Goal: Transaction & Acquisition: Purchase product/service

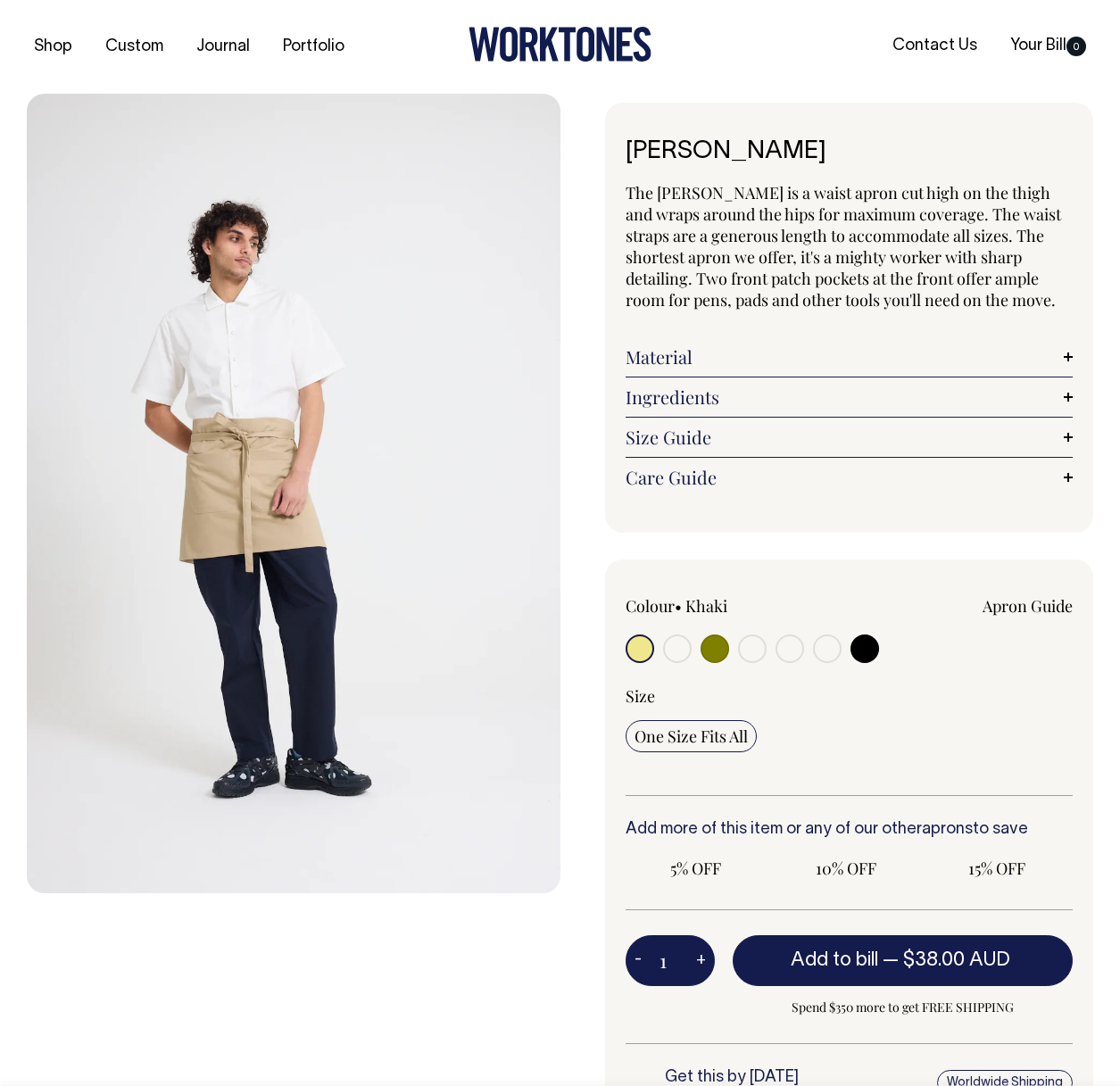
radio input "true"
select select "Dark Navy"
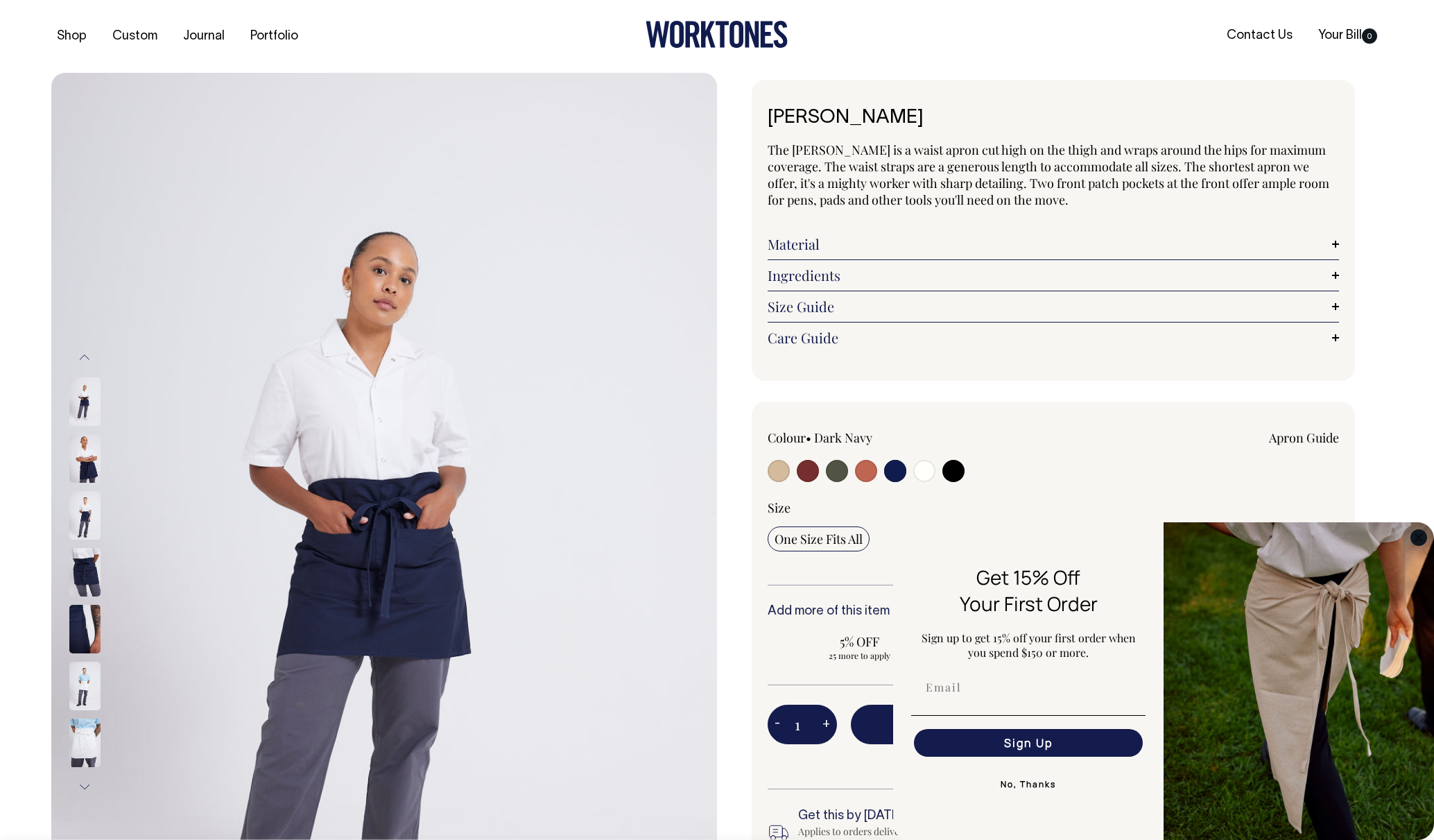
click at [869, 541] on circle "Close dialog" at bounding box center [1419, 537] width 16 height 16
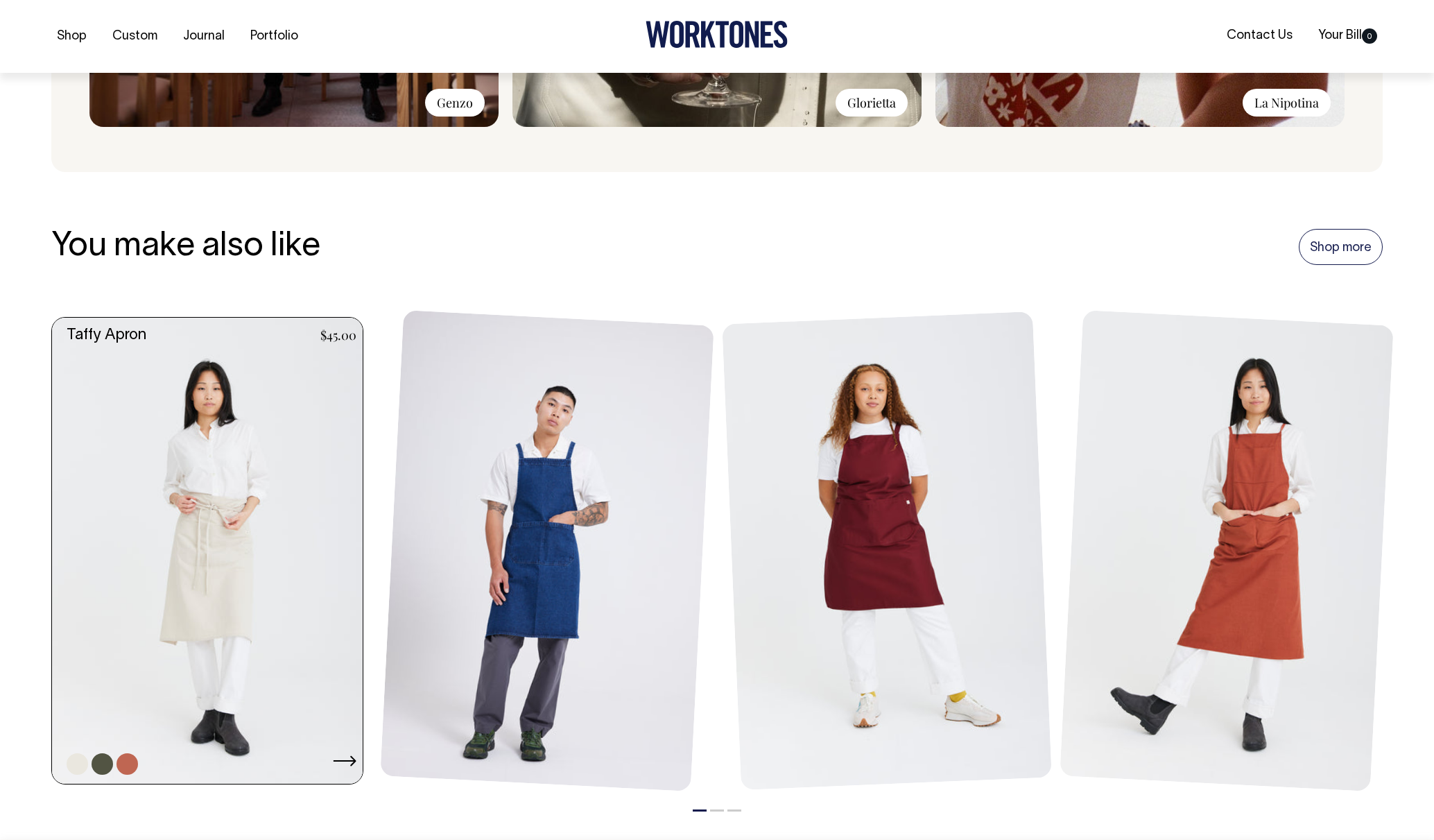
scroll to position [1474, 0]
click at [225, 513] on link at bounding box center [211, 550] width 319 height 466
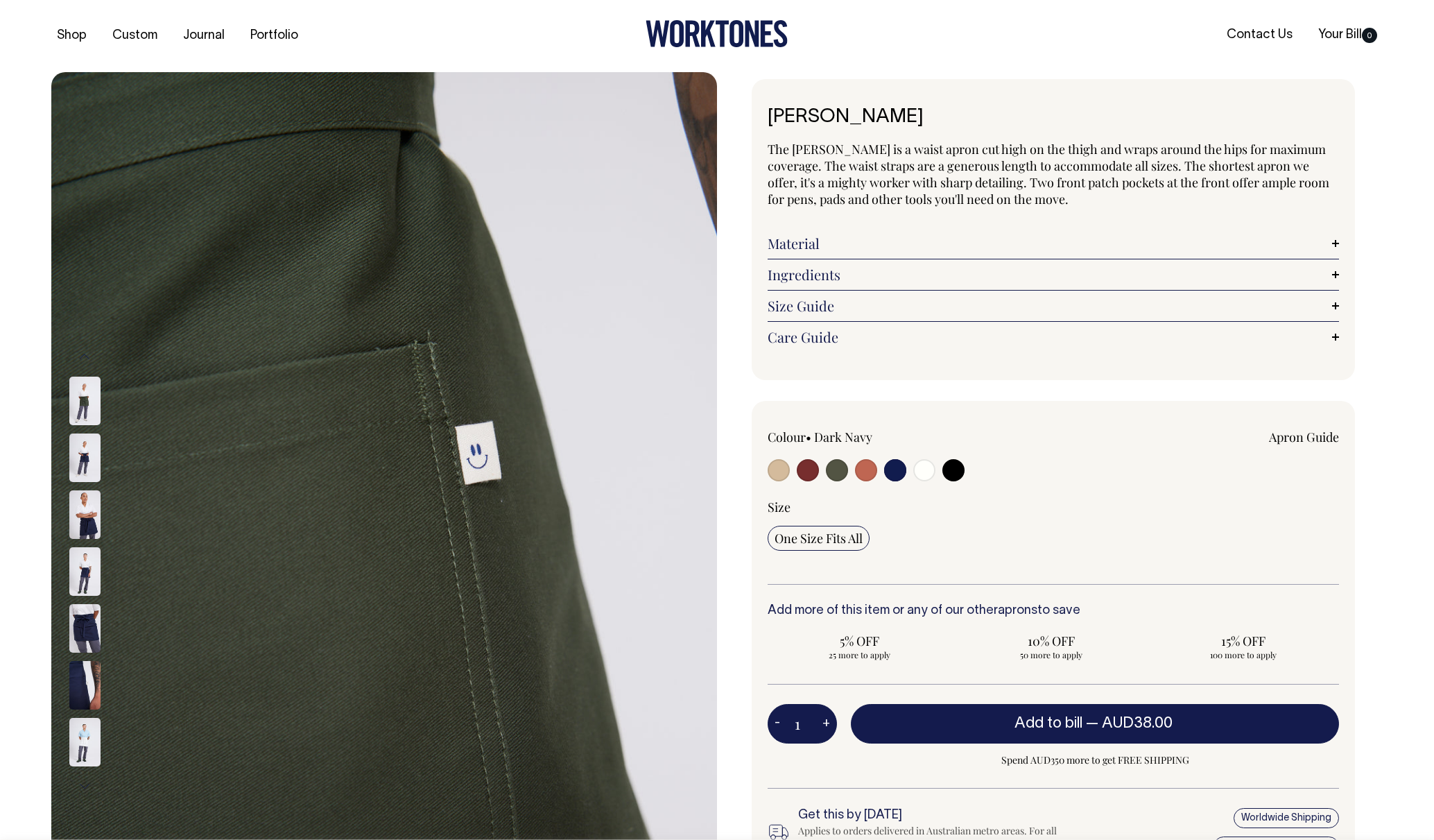
scroll to position [0, 0]
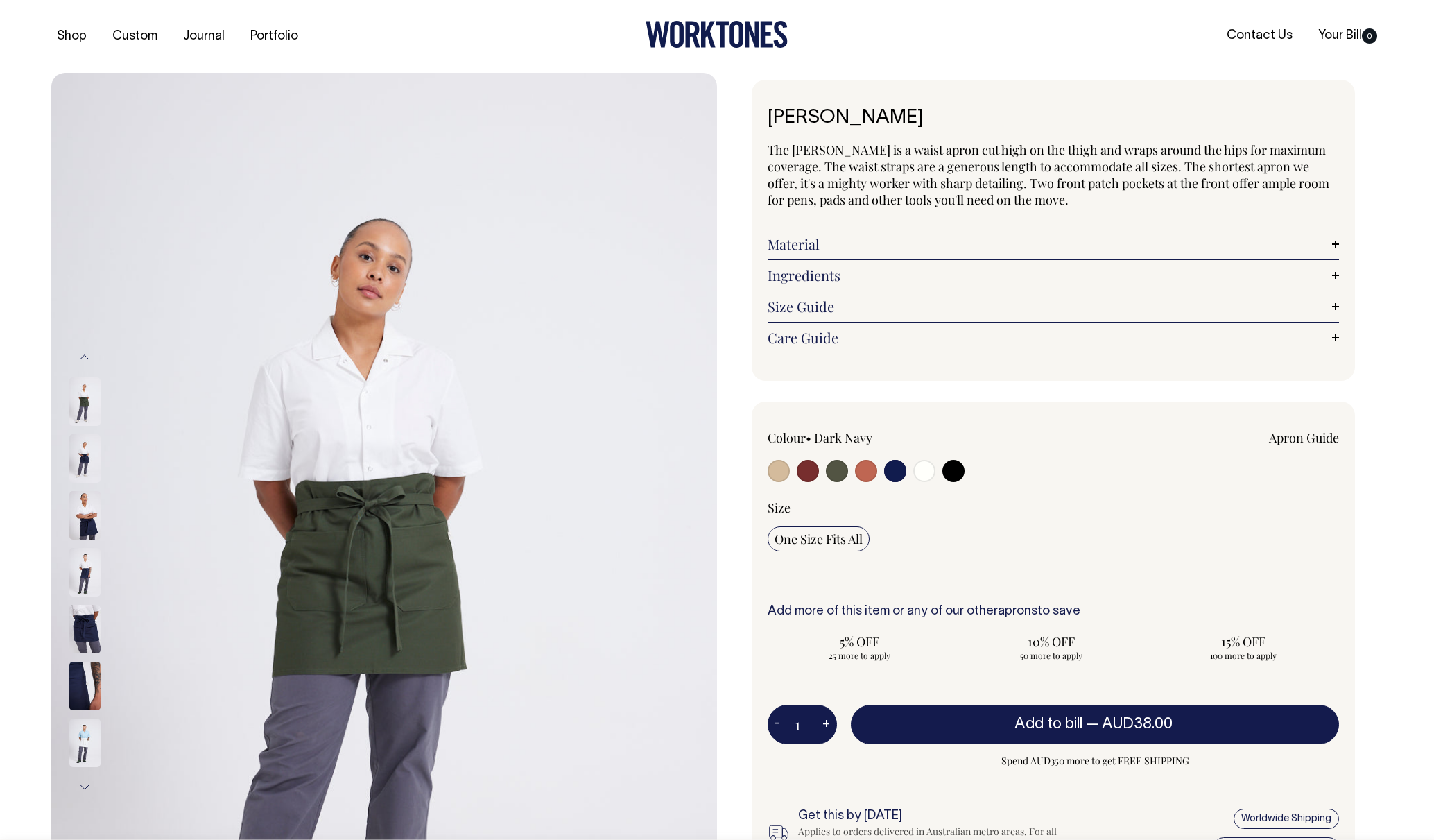
click at [526, 29] on div at bounding box center [717, 36] width 444 height 31
click at [869, 36] on ul "Contact Us Your Bill 0" at bounding box center [1161, 36] width 444 height 15
click at [869, 42] on ul "Contact Us Your Bill 0" at bounding box center [1161, 36] width 444 height 15
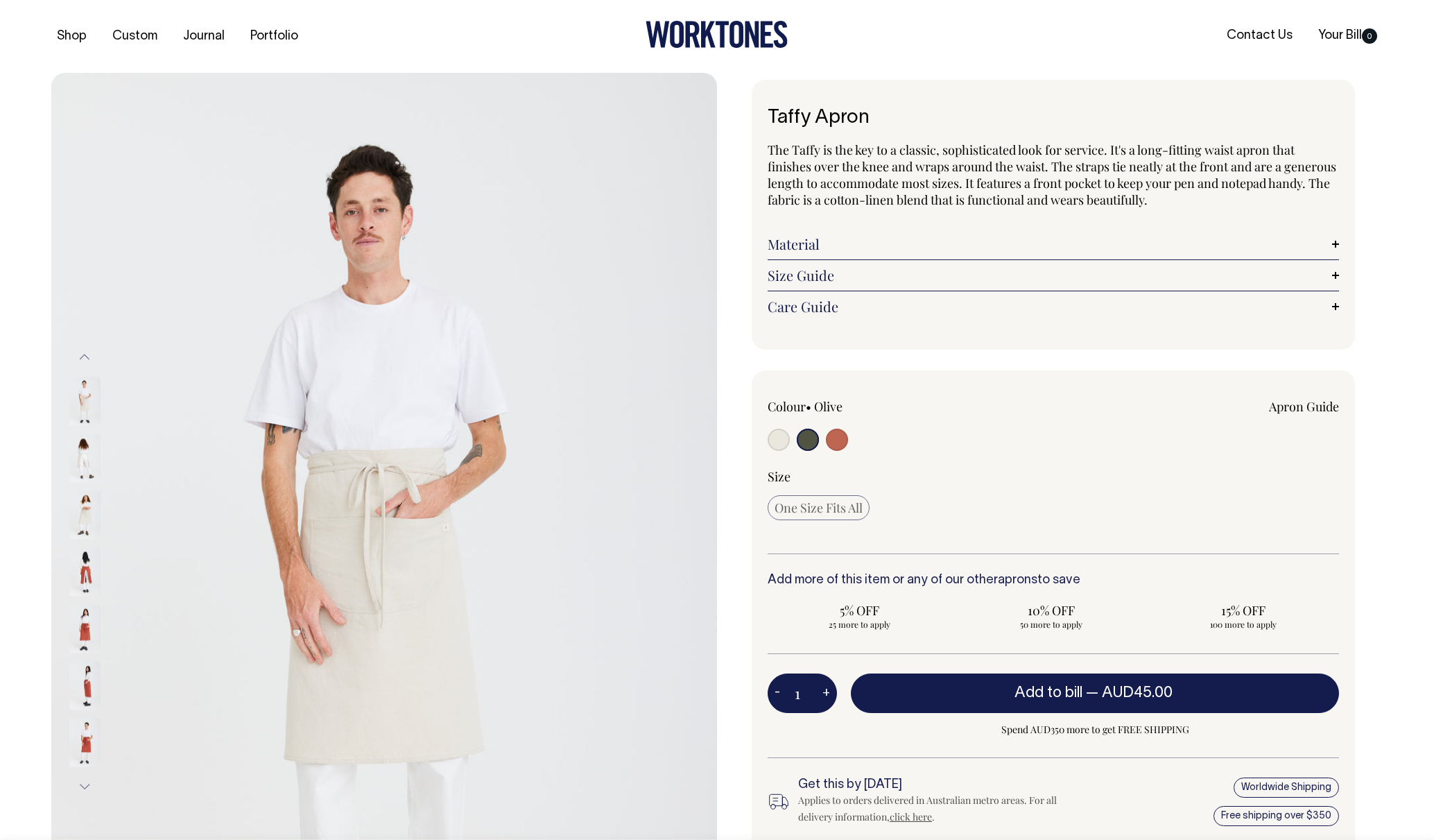
click at [777, 438] on input "radio" at bounding box center [778, 440] width 22 height 22
radio input "true"
radio input "false"
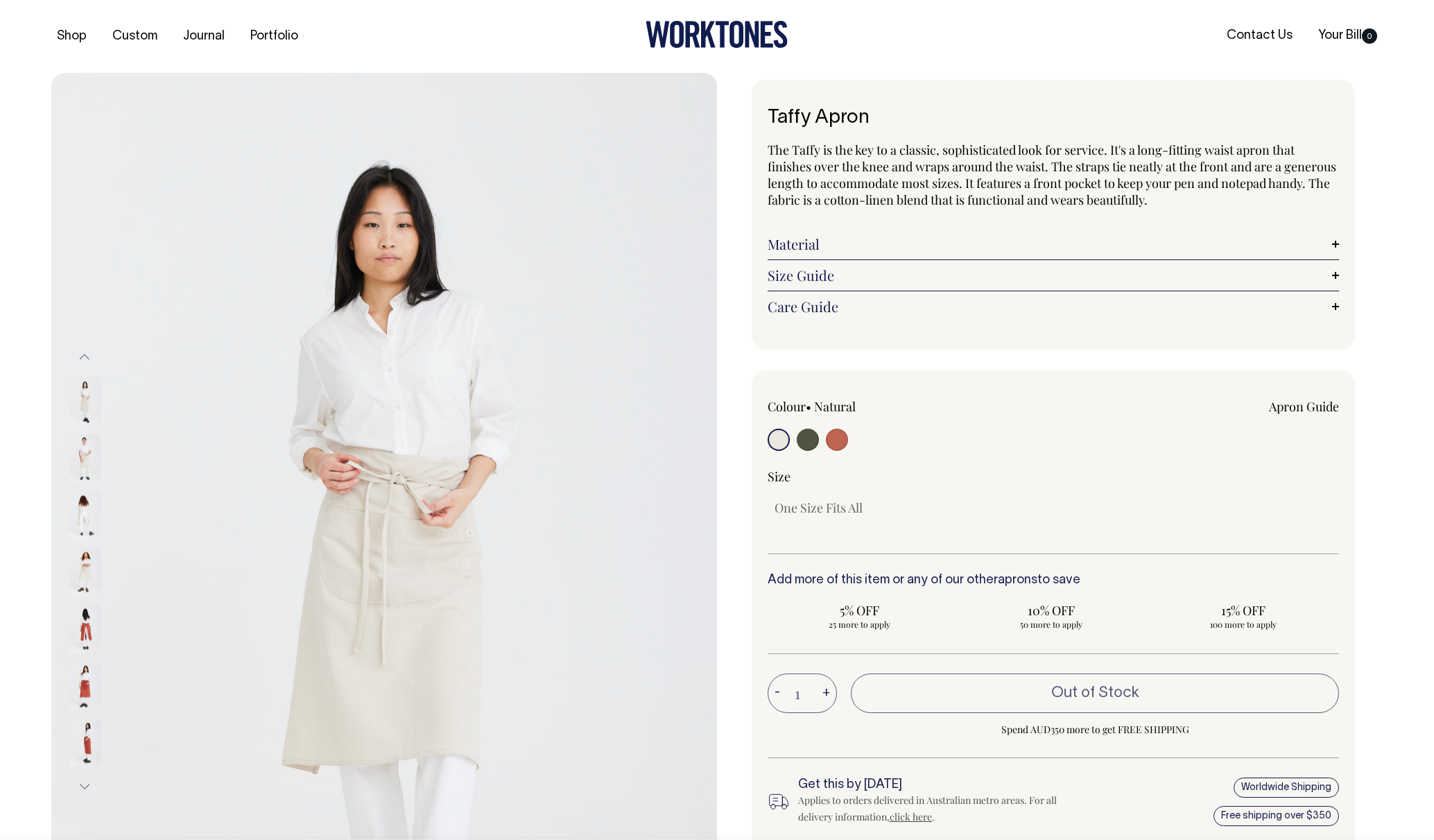
click at [779, 443] on input "radio" at bounding box center [778, 440] width 22 height 22
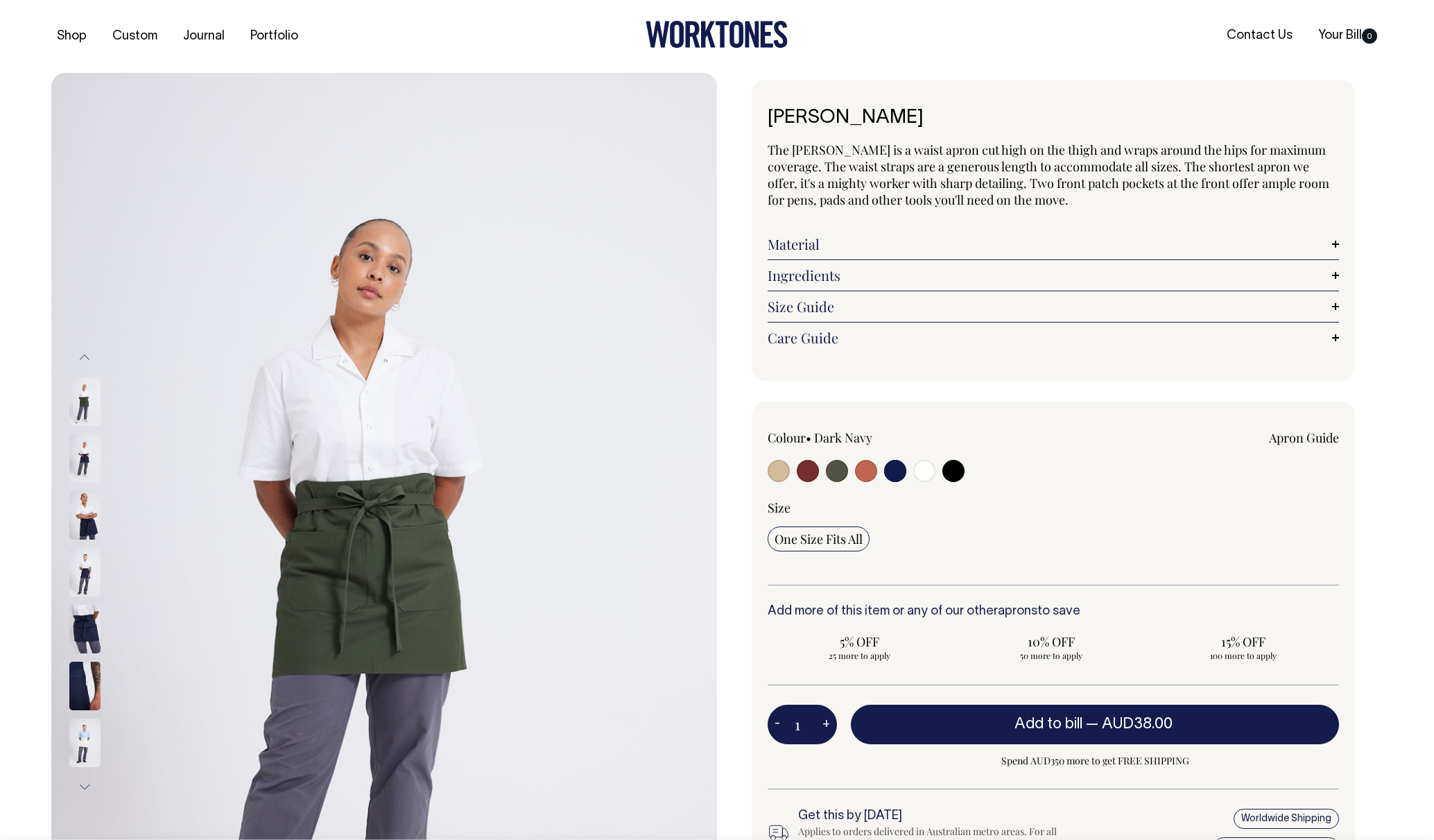
select select "Dark Navy"
